Goal: Information Seeking & Learning: Learn about a topic

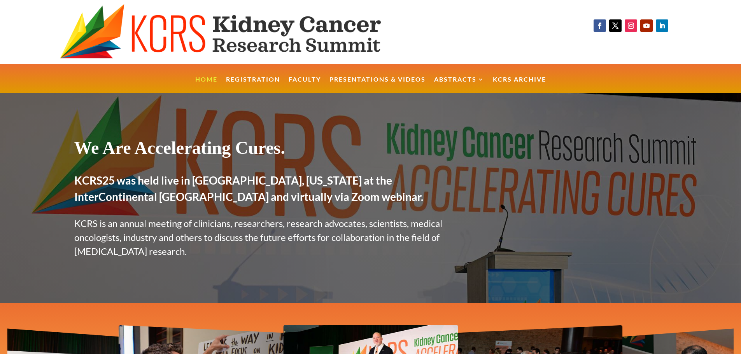
click at [373, 79] on link "Presentations & Videos" at bounding box center [378, 85] width 96 height 17
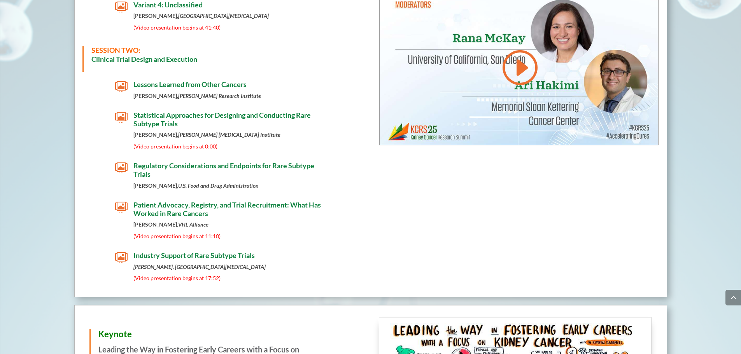
scroll to position [591, 0]
click at [197, 251] on span "Industry Support of Rare Subtype Trials" at bounding box center [193, 255] width 121 height 9
click at [160, 208] on span "Patient Advocacy, Registry, and Trial Recruitment: What Has Worked in Rare Canc…" at bounding box center [227, 208] width 188 height 17
click at [160, 110] on span "Statistical Approaches for Designing and Conducting Rare Subtype Trials" at bounding box center [221, 118] width 177 height 17
